Goal: Task Accomplishment & Management: Use online tool/utility

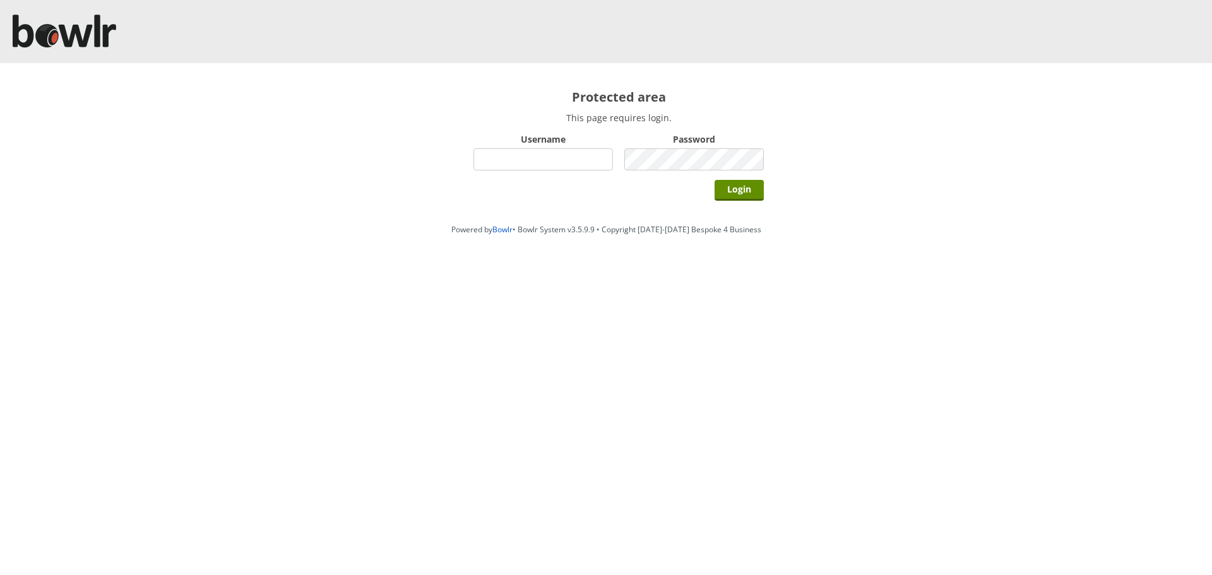
type input "hornseaindoorbowlsclub"
click at [713, 194] on div "Login" at bounding box center [618, 190] width 290 height 32
click at [716, 194] on input "Login" at bounding box center [738, 190] width 49 height 21
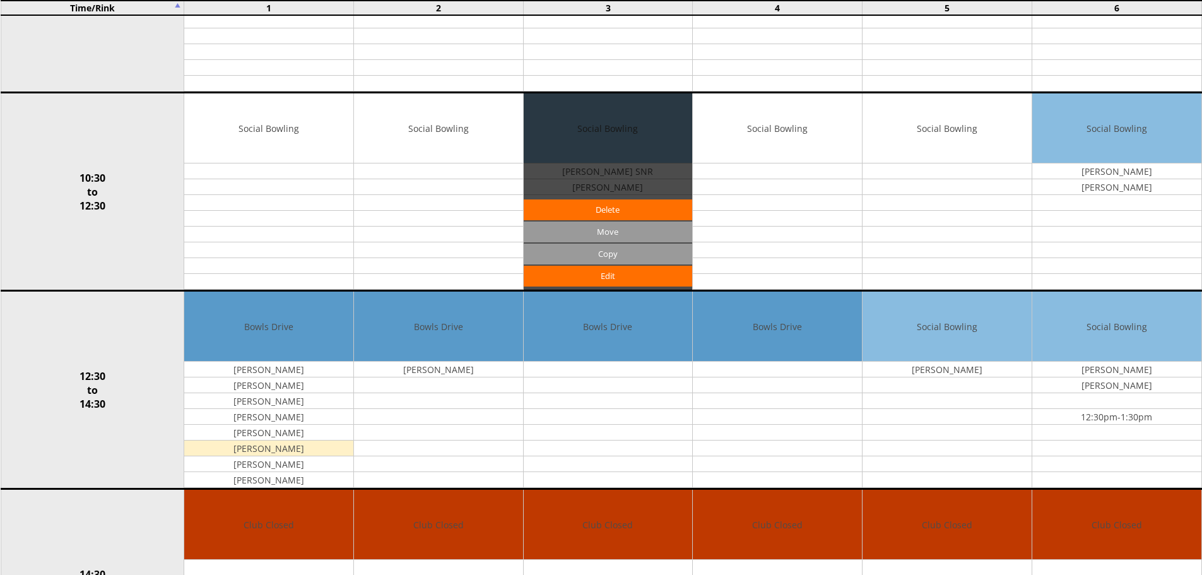
scroll to position [20, 0]
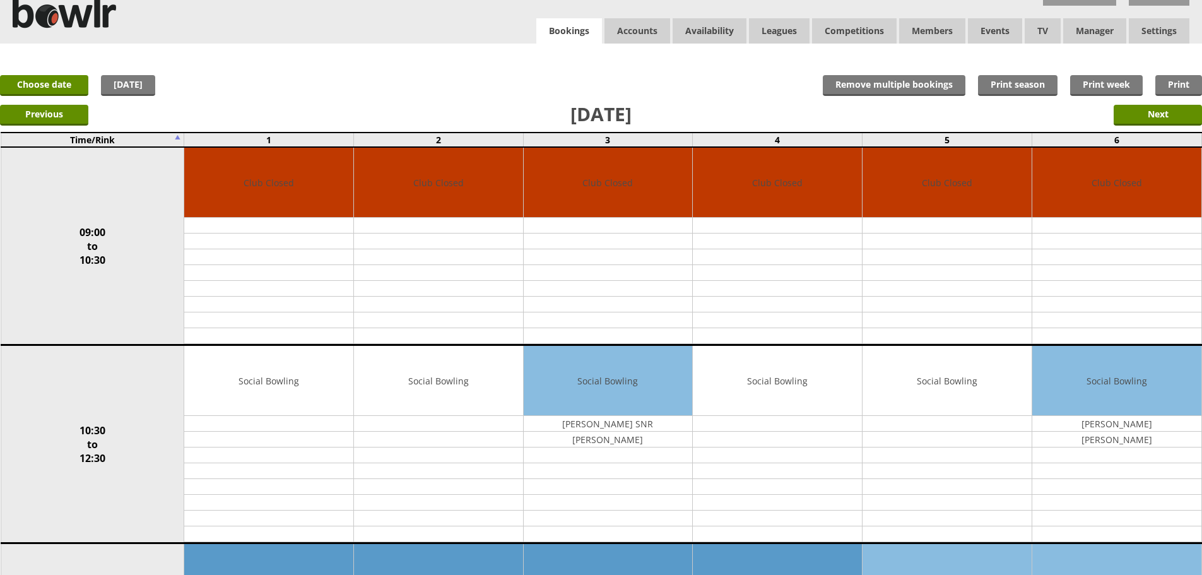
click at [559, 33] on link "Bookings" at bounding box center [569, 31] width 66 height 26
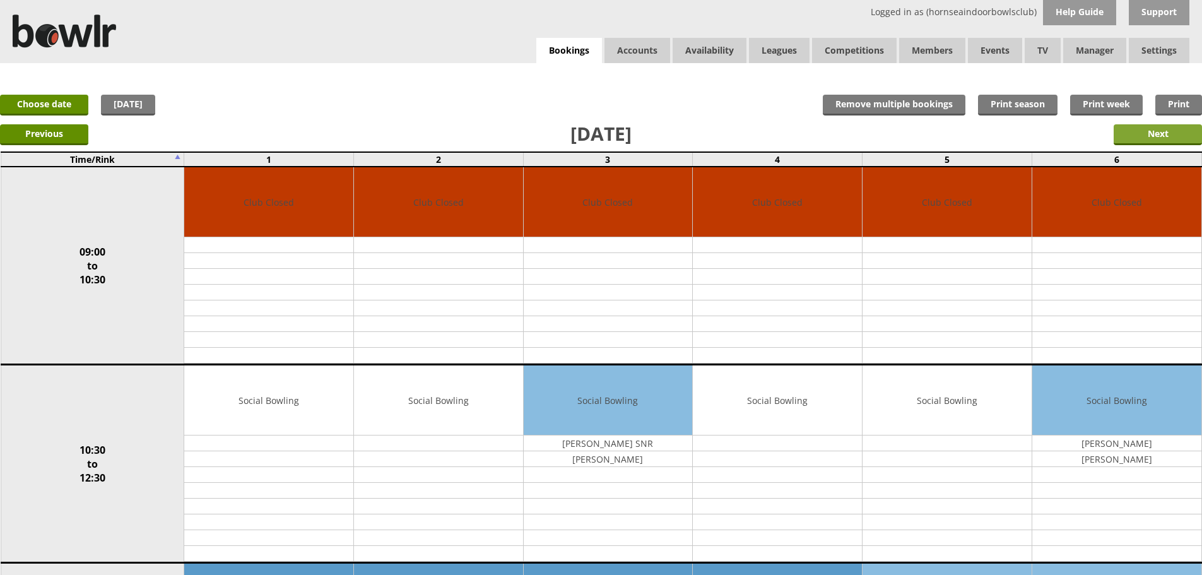
click at [1142, 139] on input "Next" at bounding box center [1158, 134] width 88 height 21
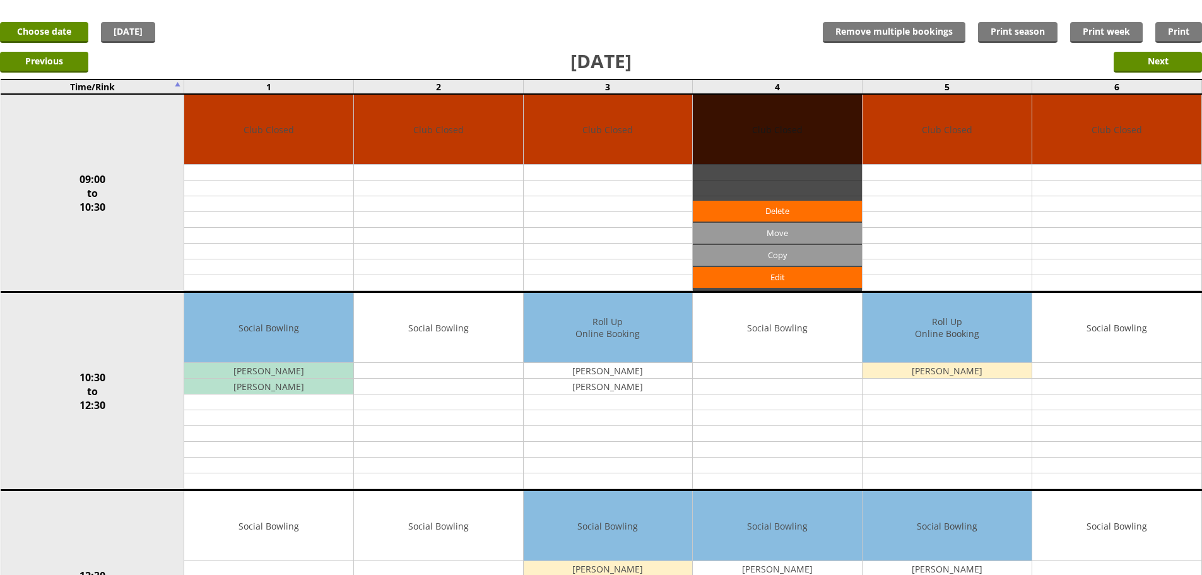
scroll to position [252, 0]
